Goal: Navigation & Orientation: Find specific page/section

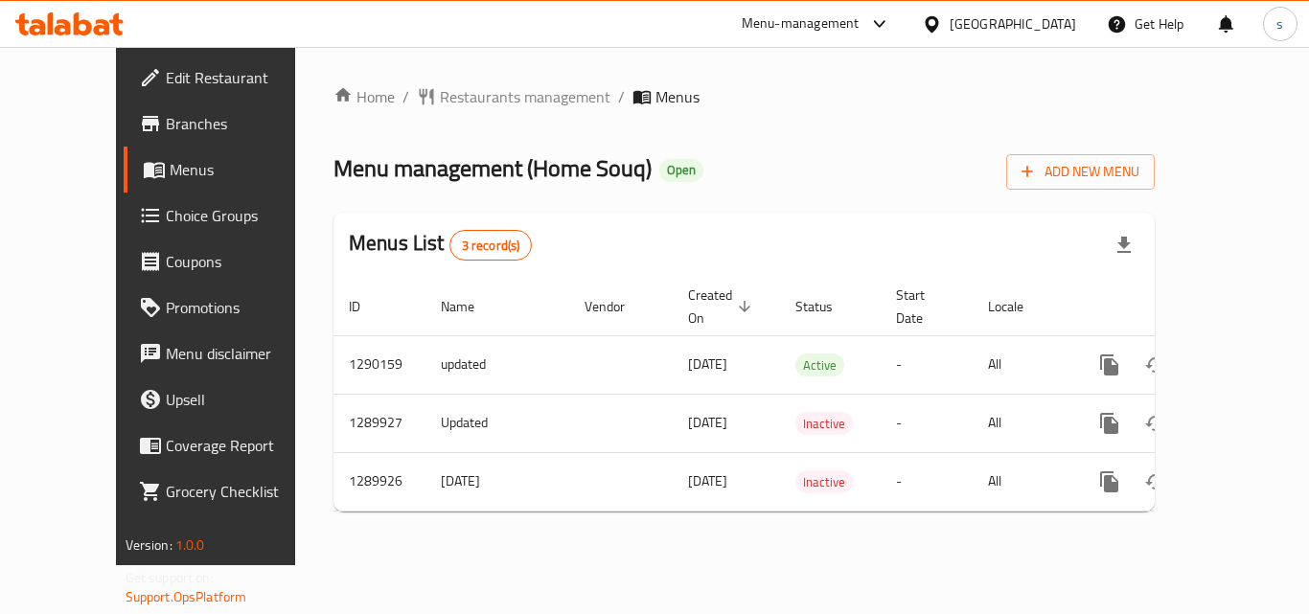
click at [1044, 24] on div "[GEOGRAPHIC_DATA]" at bounding box center [1012, 23] width 126 height 21
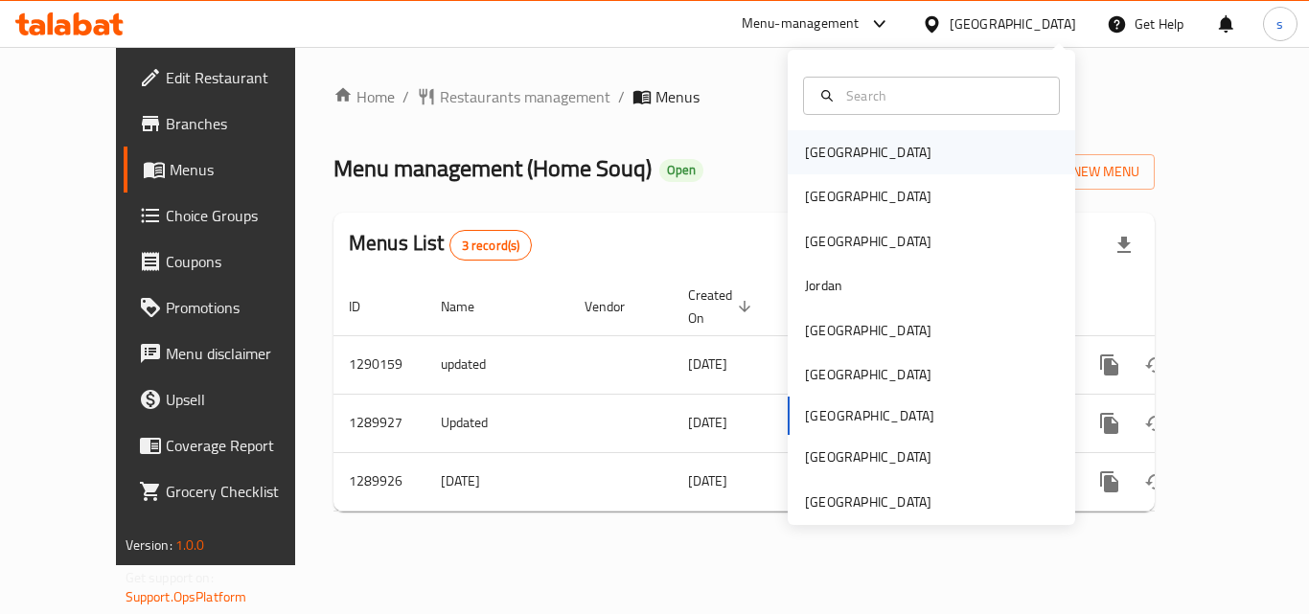
click at [805, 155] on div "[GEOGRAPHIC_DATA]" at bounding box center [868, 152] width 126 height 21
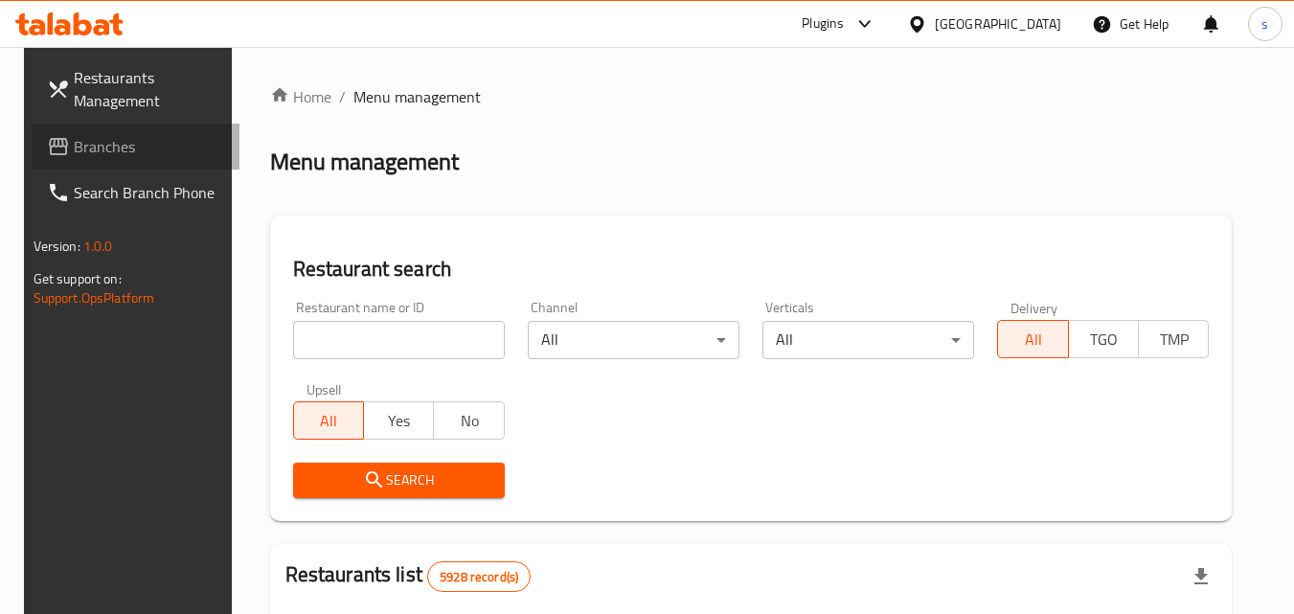
click at [82, 149] on span "Branches" at bounding box center [149, 146] width 151 height 23
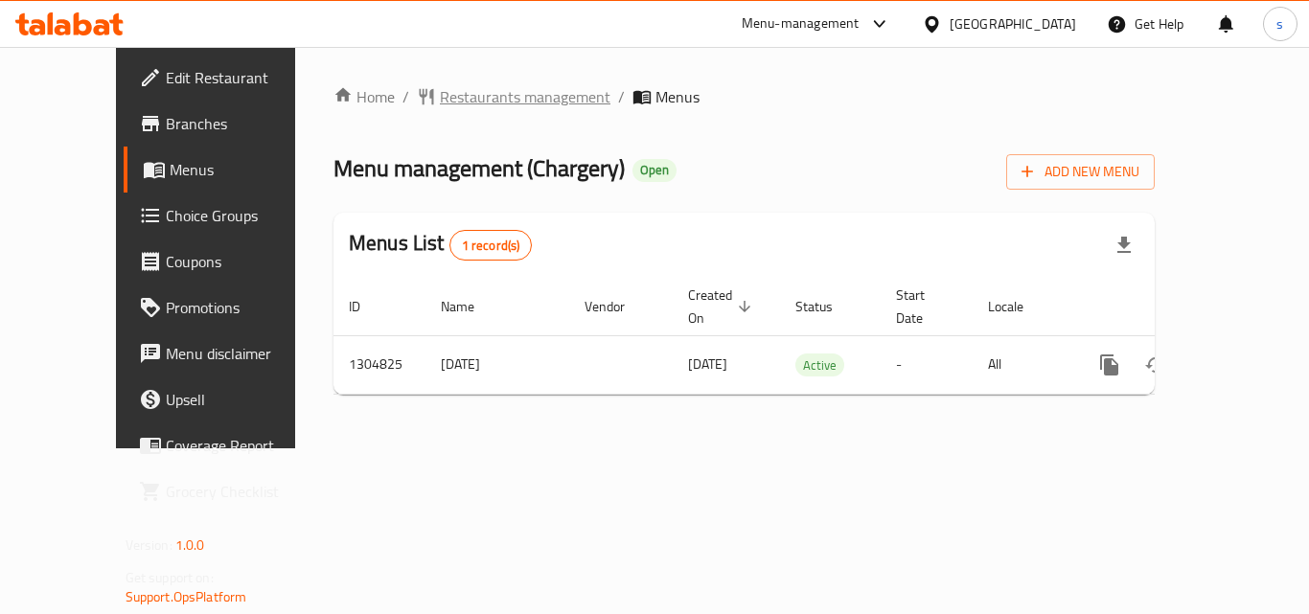
click at [440, 103] on span "Restaurants management" at bounding box center [525, 96] width 171 height 23
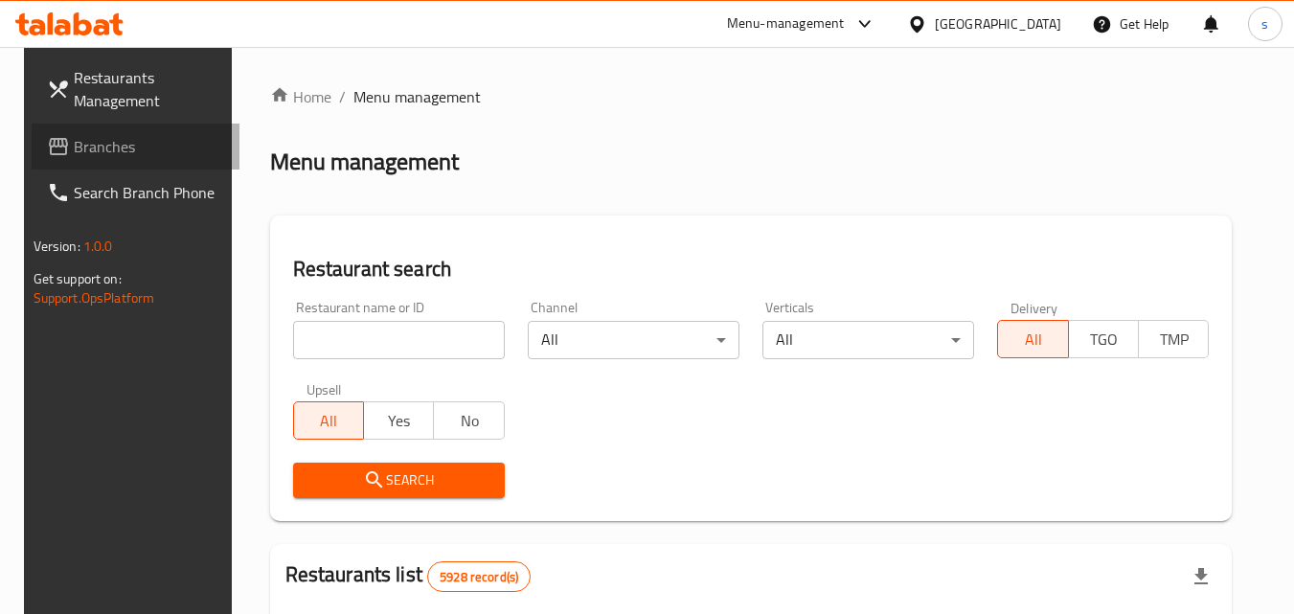
click at [81, 152] on span "Branches" at bounding box center [149, 146] width 151 height 23
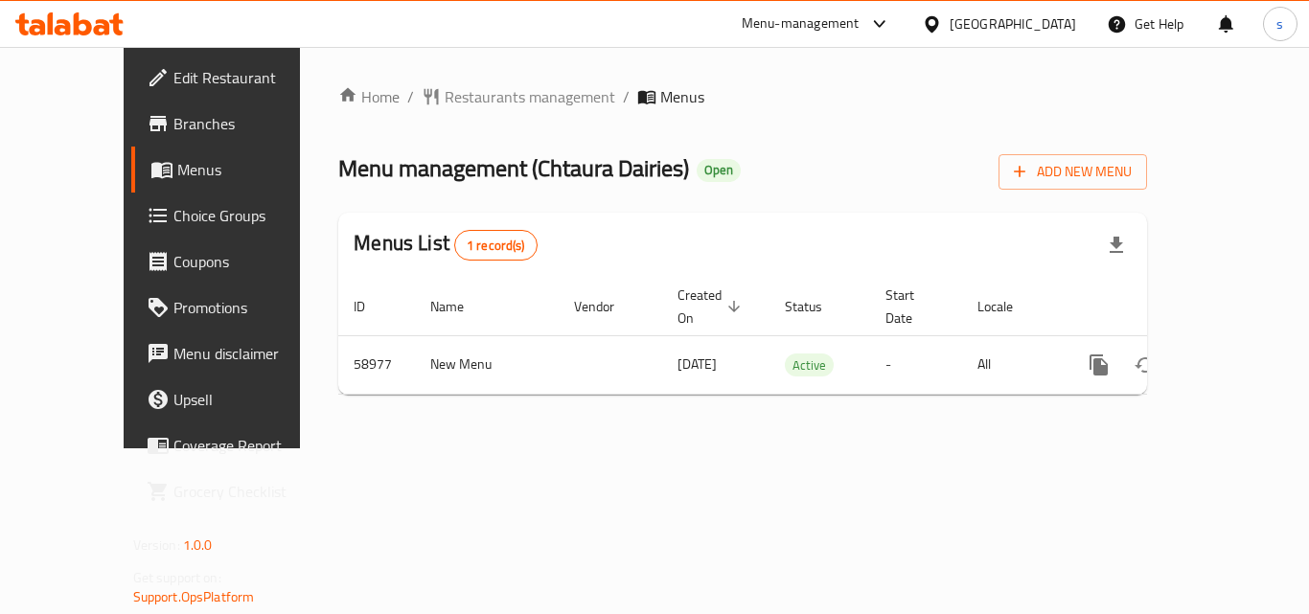
click at [942, 24] on icon at bounding box center [932, 24] width 20 height 20
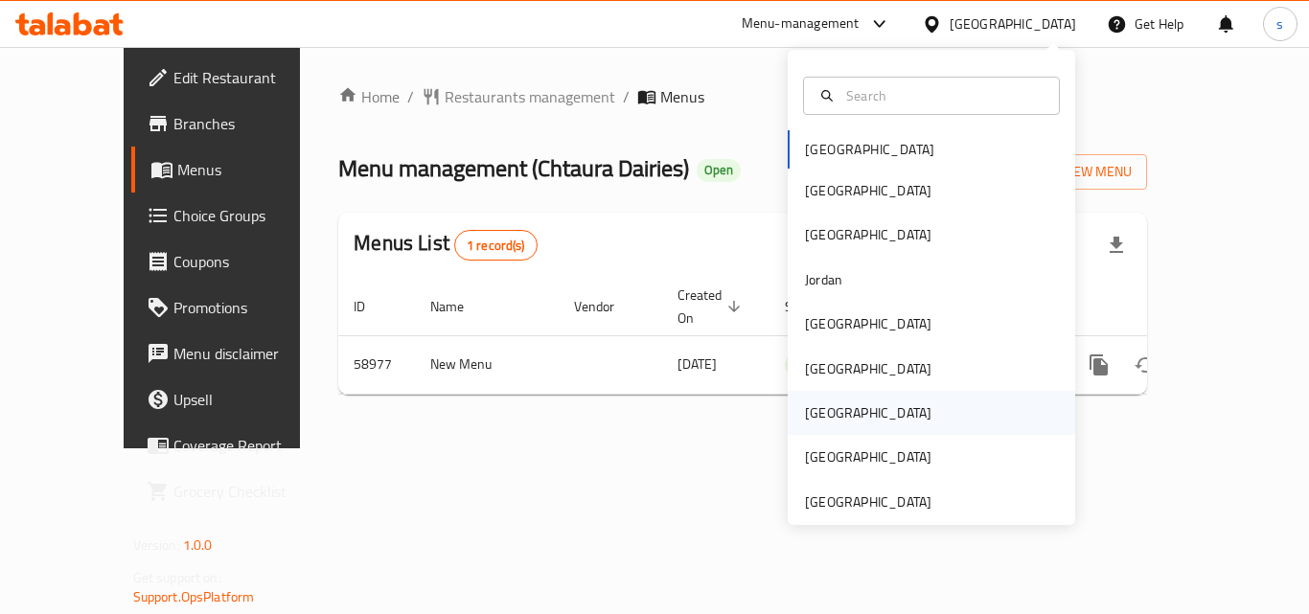
click at [831, 414] on div "[GEOGRAPHIC_DATA]" at bounding box center [867, 413] width 157 height 44
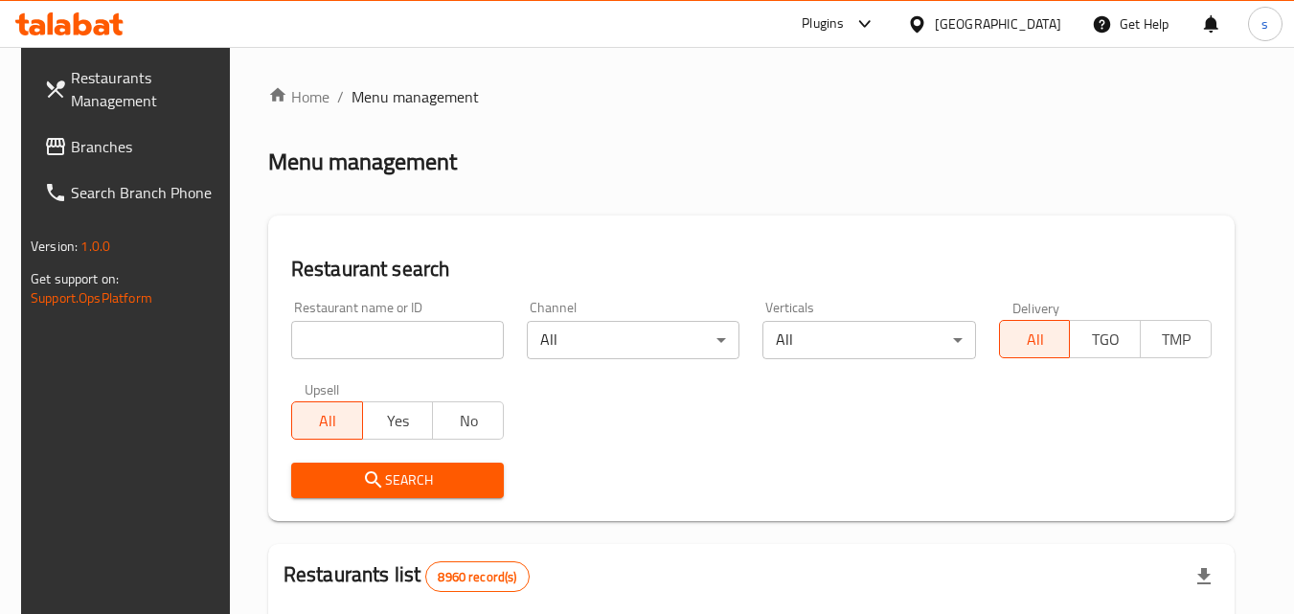
click at [89, 145] on span "Branches" at bounding box center [146, 146] width 151 height 23
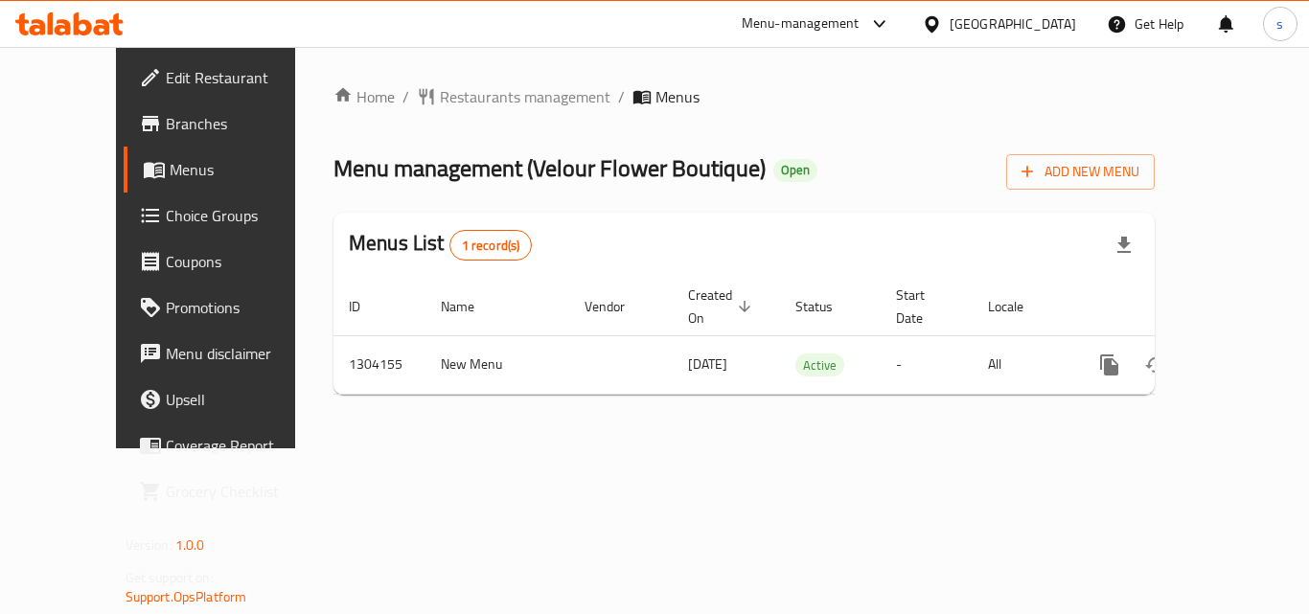
click at [942, 20] on icon at bounding box center [932, 24] width 20 height 20
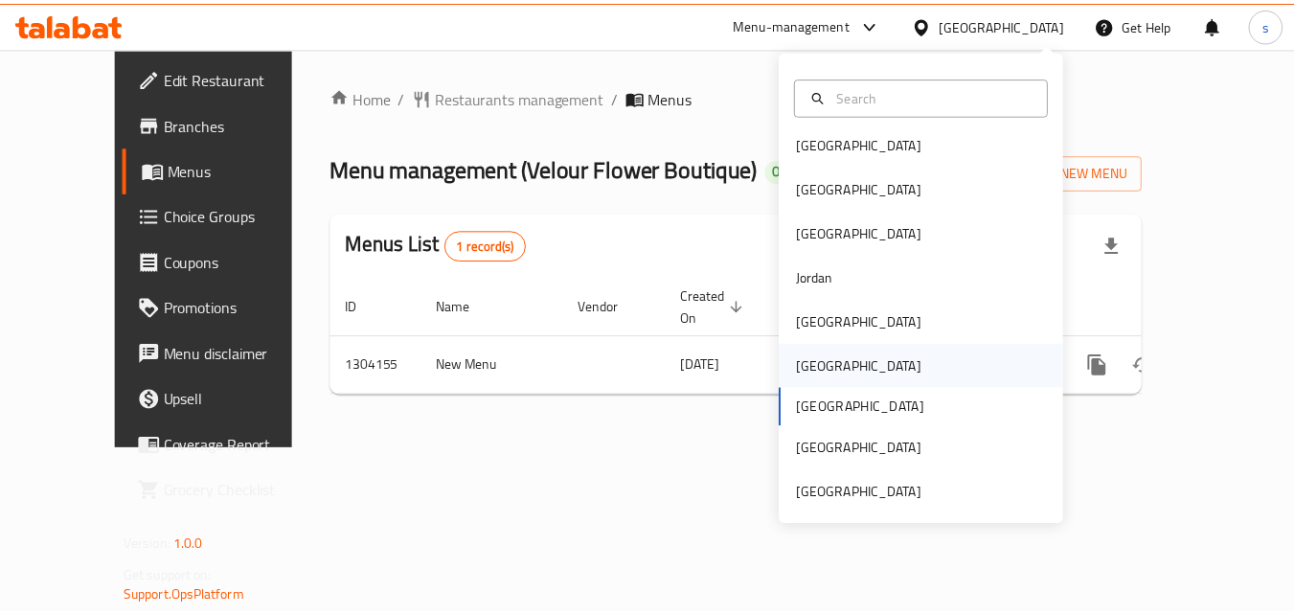
scroll to position [11, 0]
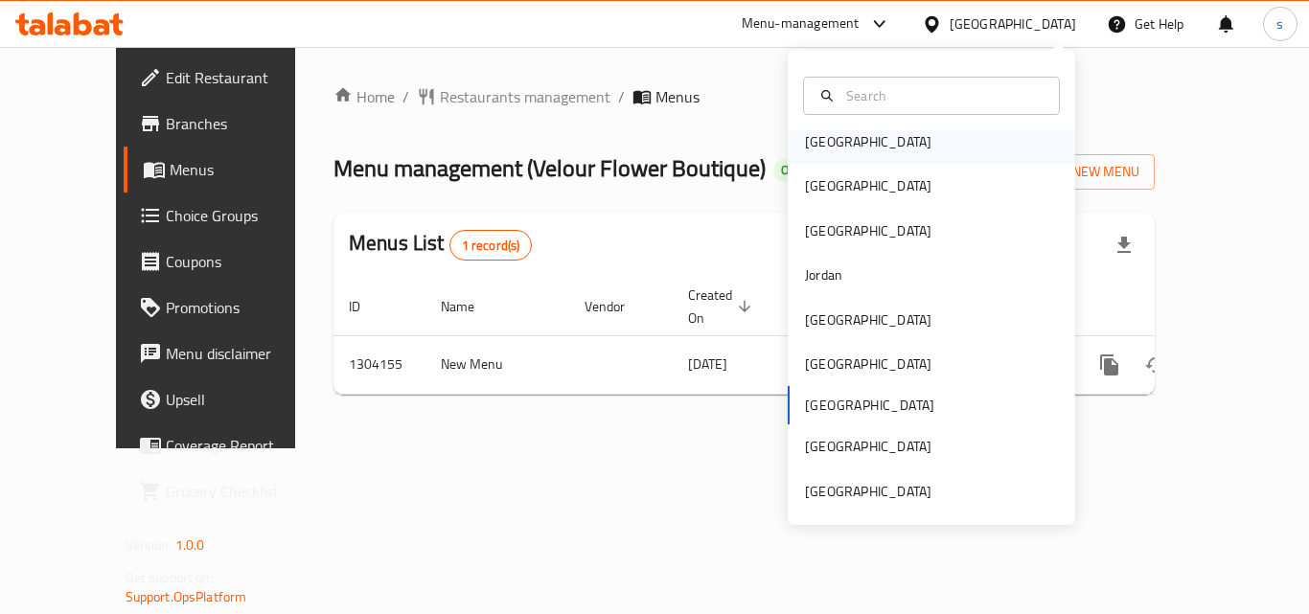
click at [835, 148] on div "[GEOGRAPHIC_DATA]" at bounding box center [867, 142] width 157 height 44
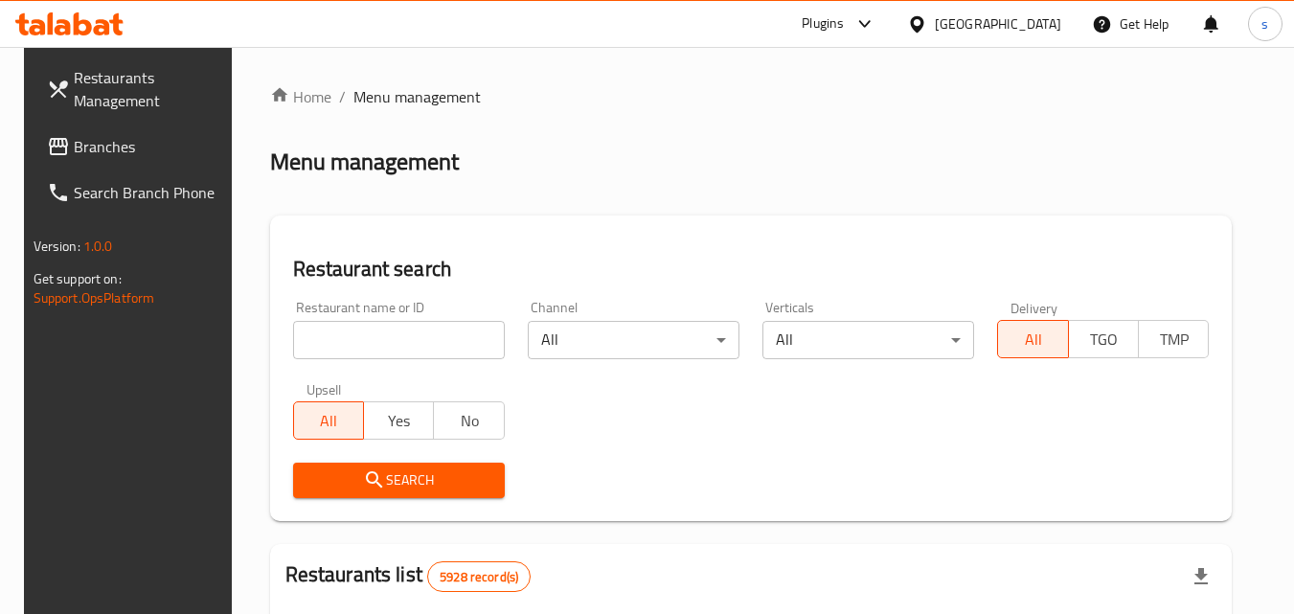
click at [112, 149] on span "Branches" at bounding box center [149, 146] width 151 height 23
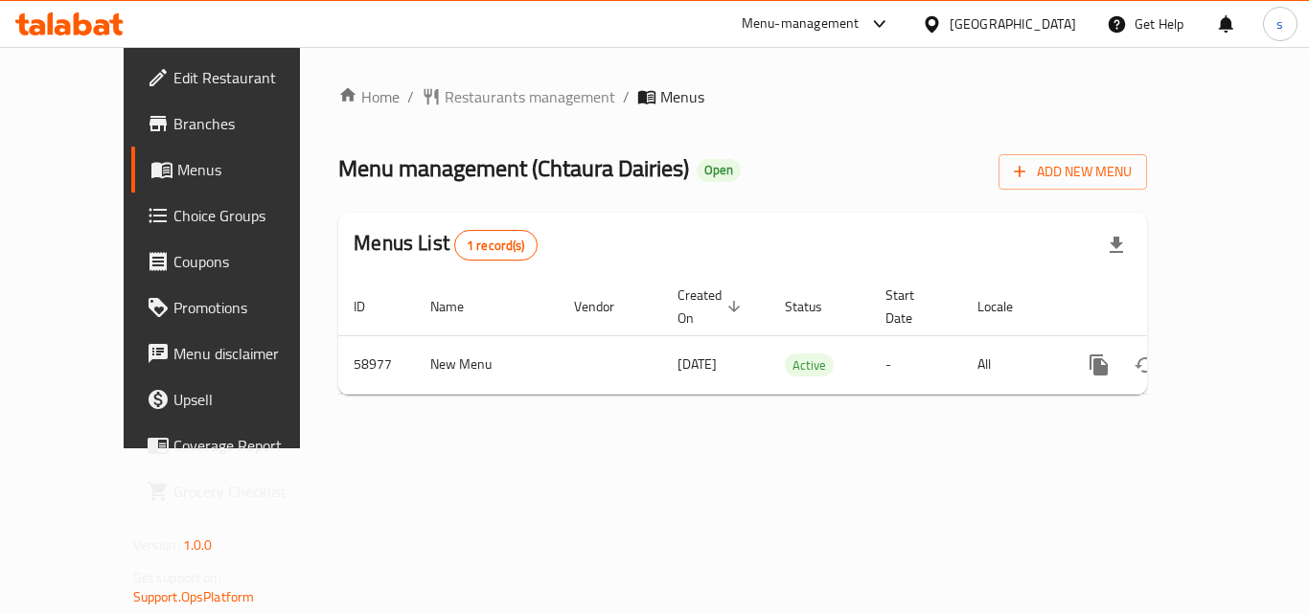
click at [998, 24] on div "[GEOGRAPHIC_DATA]" at bounding box center [998, 24] width 185 height 46
click at [938, 28] on icon at bounding box center [931, 23] width 13 height 16
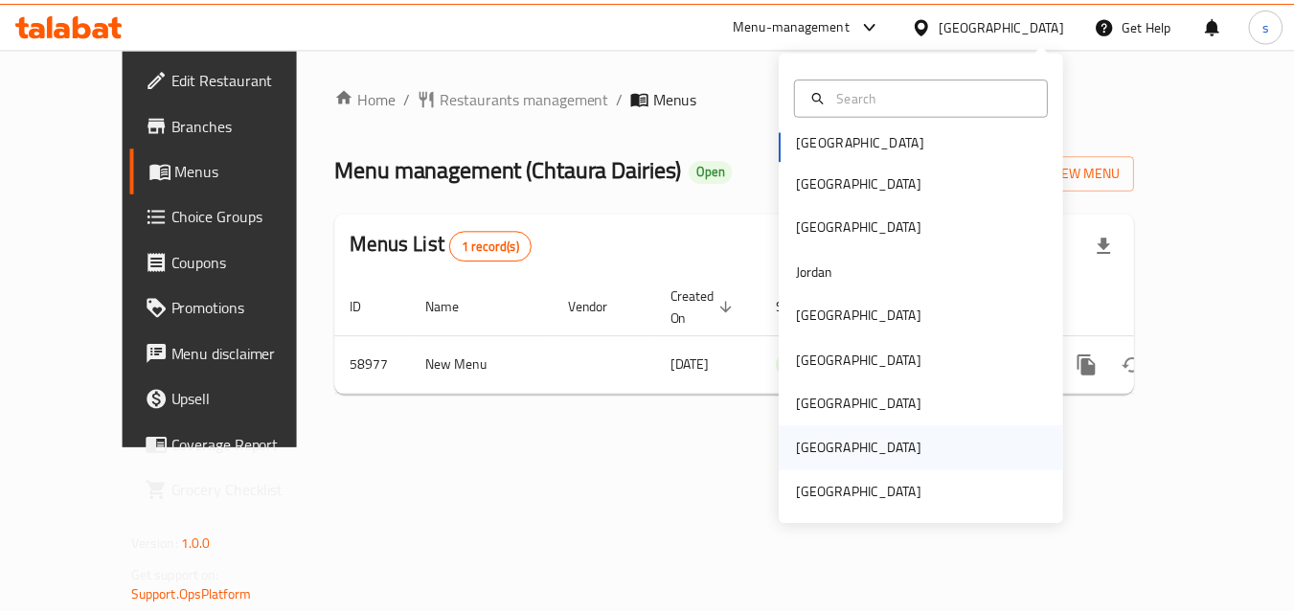
scroll to position [11, 0]
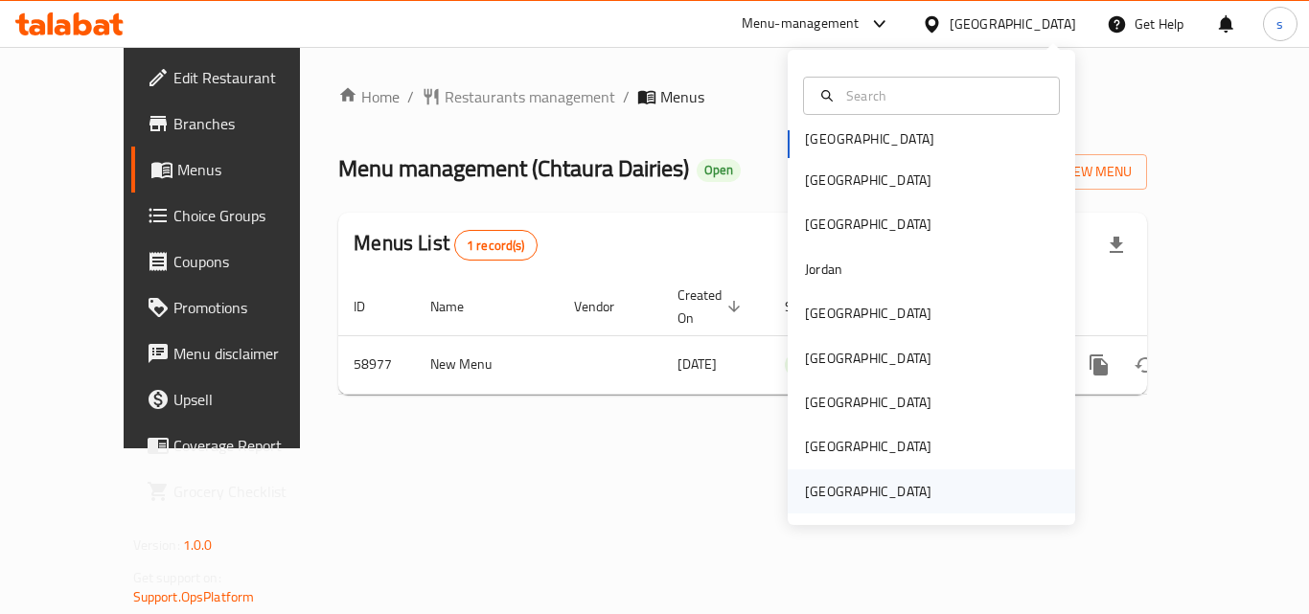
click at [878, 492] on div "[GEOGRAPHIC_DATA]" at bounding box center [868, 491] width 126 height 21
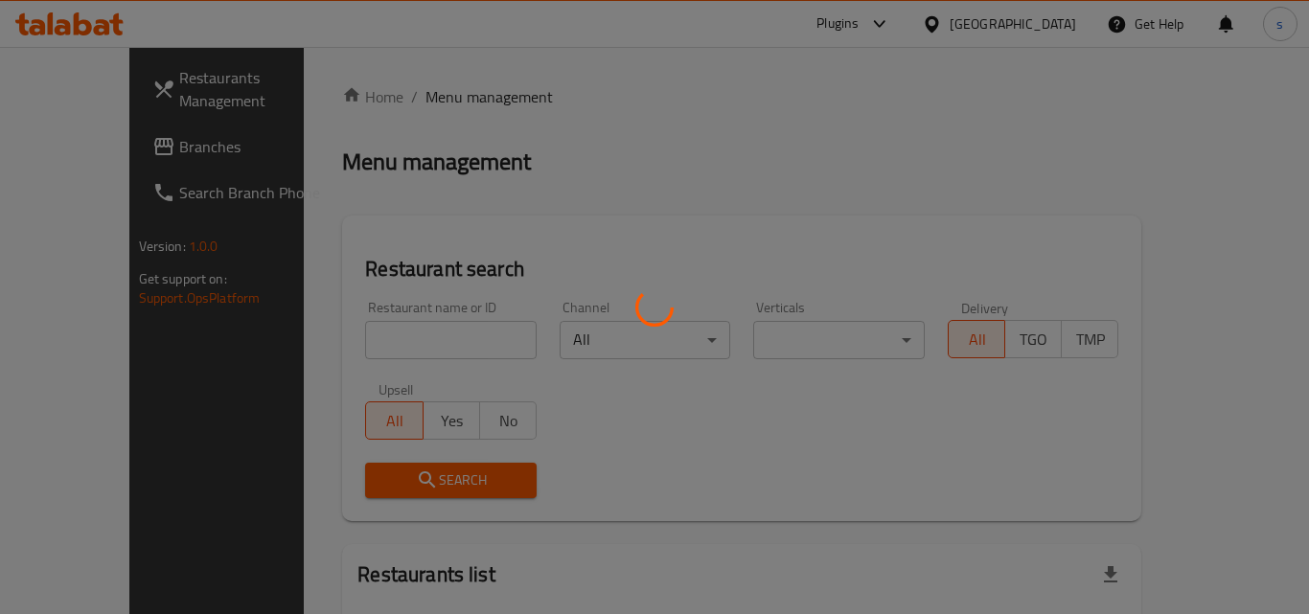
click at [876, 492] on div at bounding box center [654, 307] width 1309 height 614
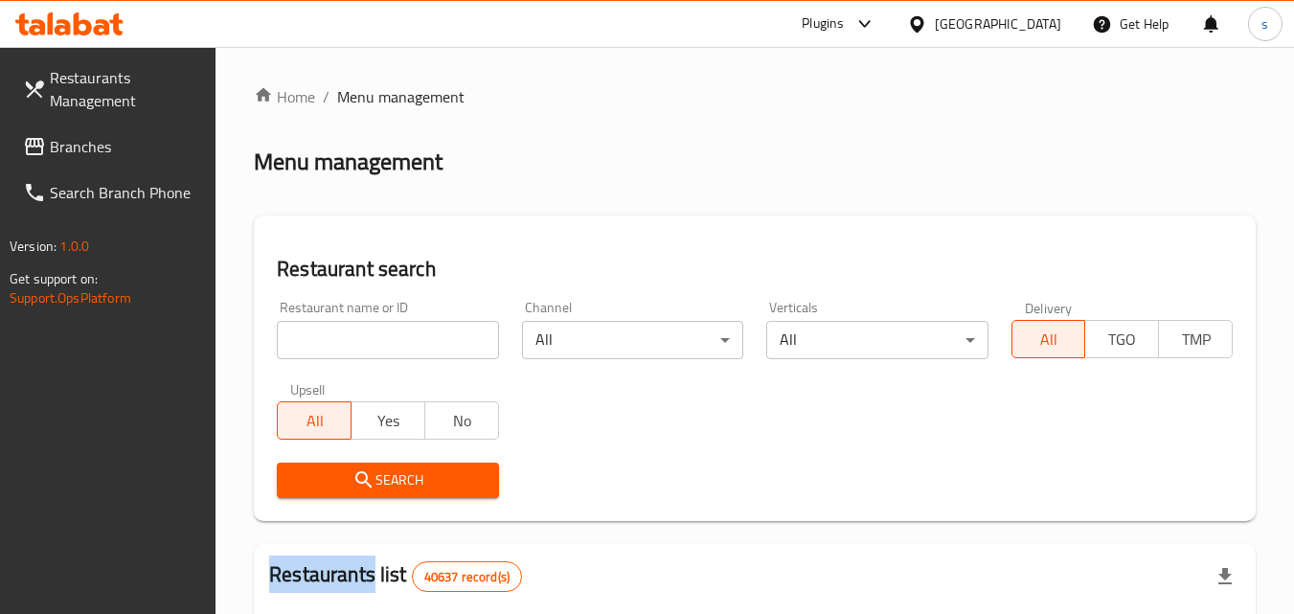
click at [79, 145] on span "Branches" at bounding box center [125, 146] width 151 height 23
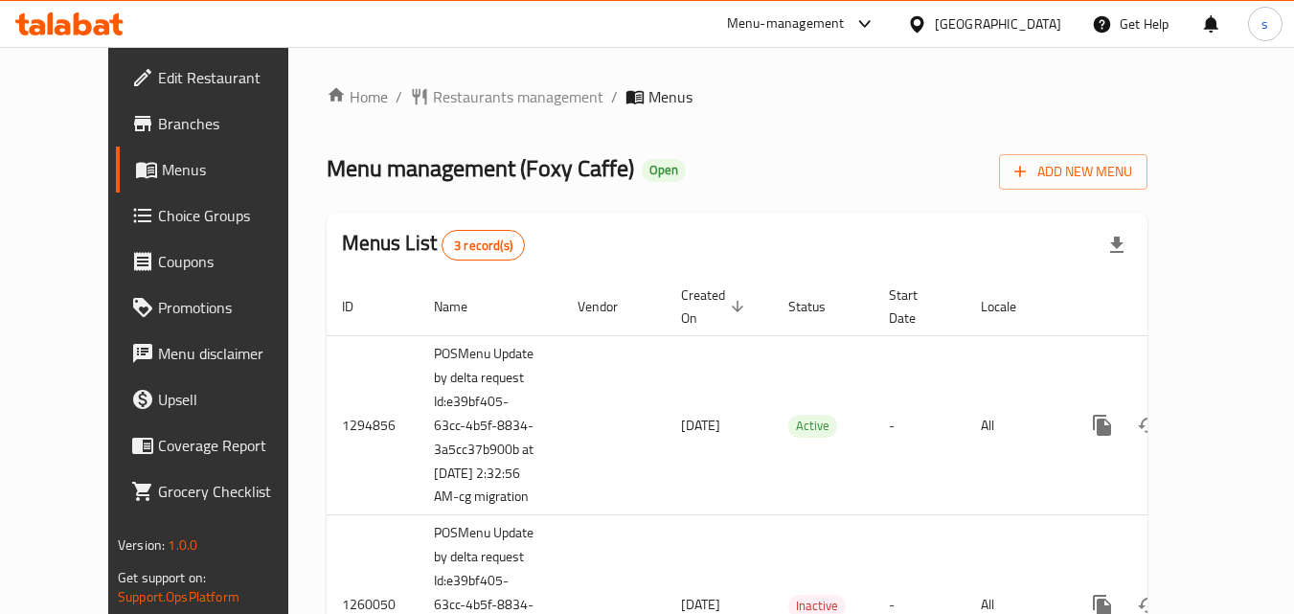
drag, startPoint x: 1057, startPoint y: 22, endPoint x: 1016, endPoint y: 44, distance: 46.7
click at [1049, 24] on div "[GEOGRAPHIC_DATA]" at bounding box center [998, 23] width 126 height 21
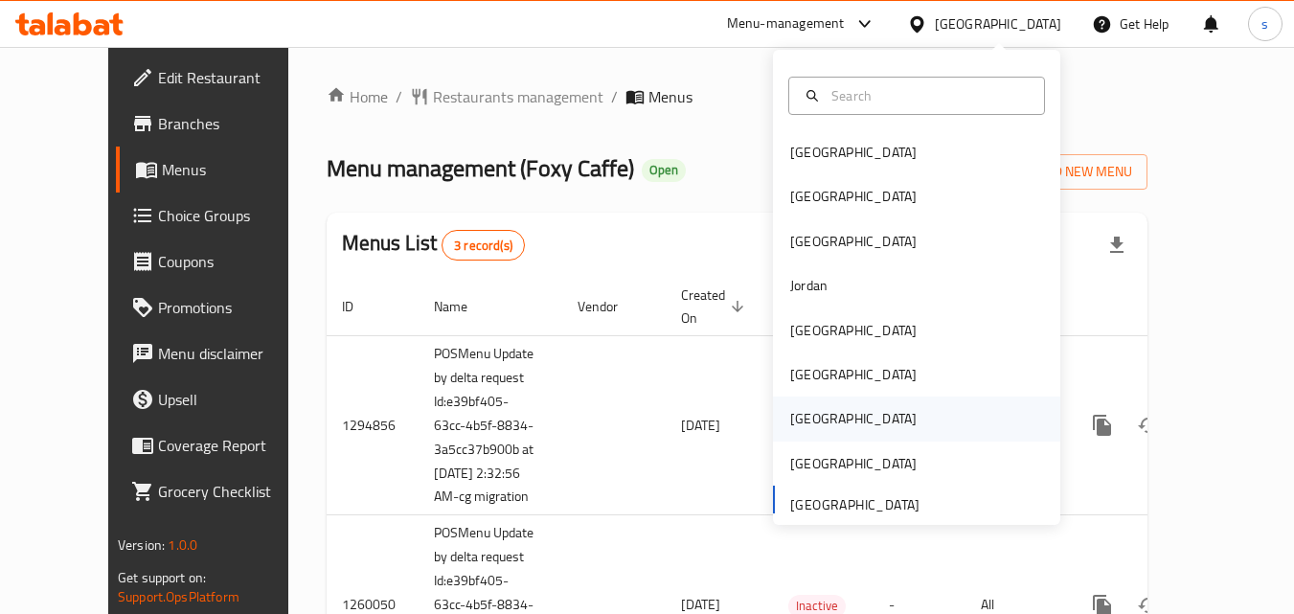
click at [822, 417] on div "[GEOGRAPHIC_DATA]" at bounding box center [853, 419] width 157 height 44
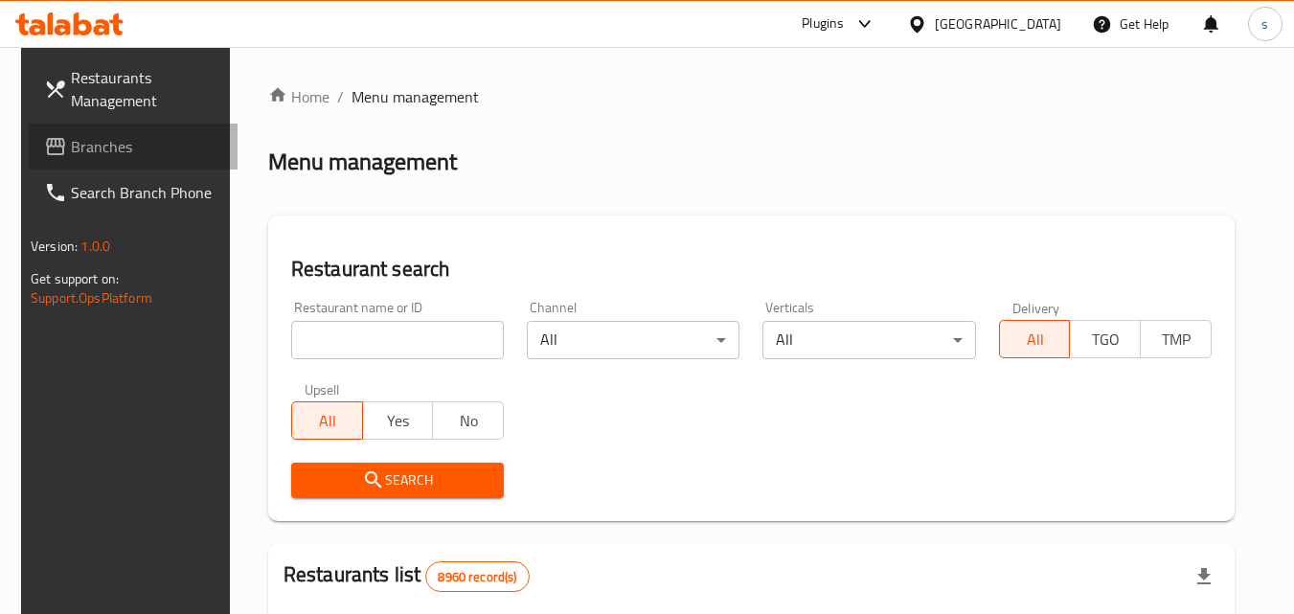
click at [132, 140] on span "Branches" at bounding box center [146, 146] width 151 height 23
